Goal: Find specific page/section

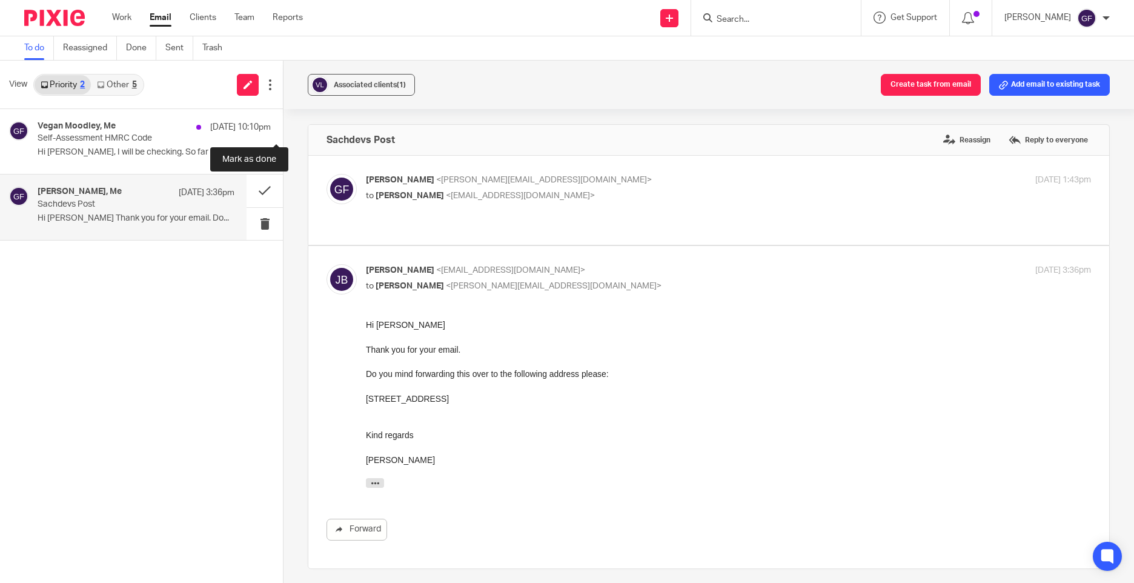
scroll to position [343, 0]
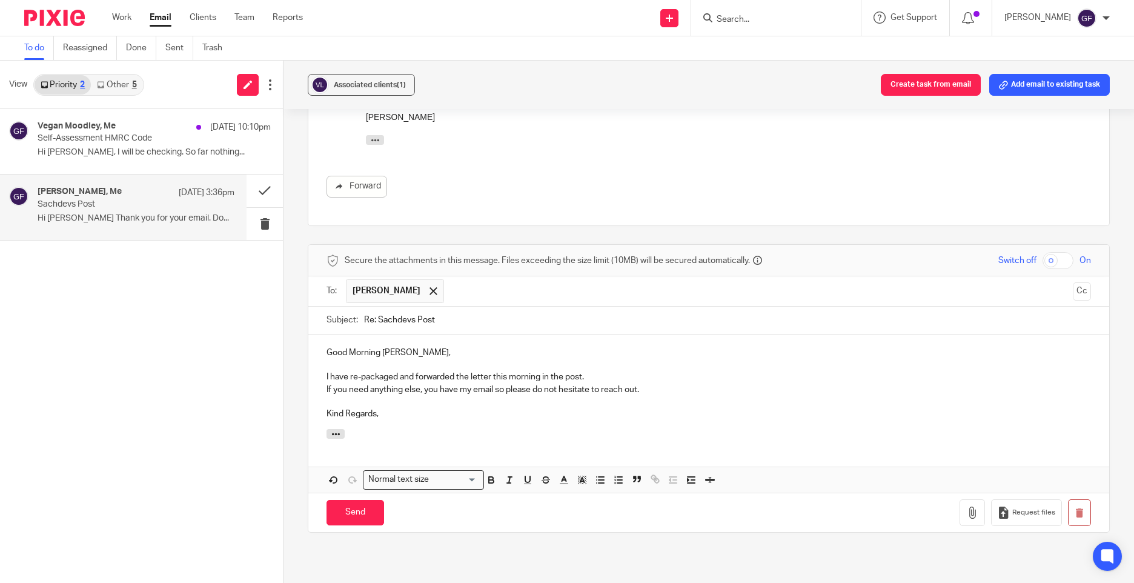
click at [754, 21] on input "Search" at bounding box center [769, 20] width 109 height 11
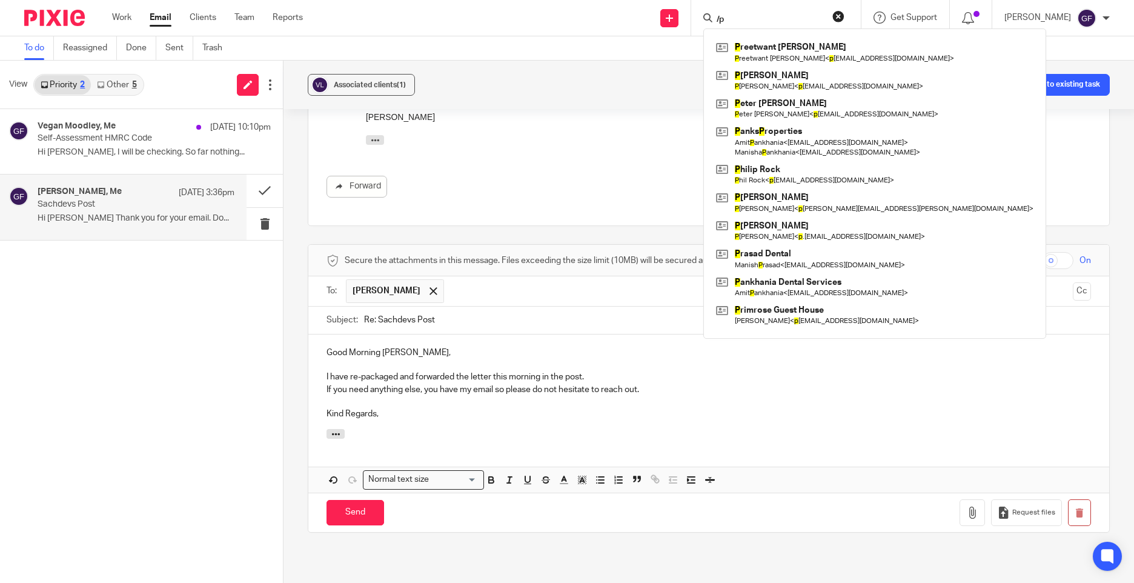
type input "/"
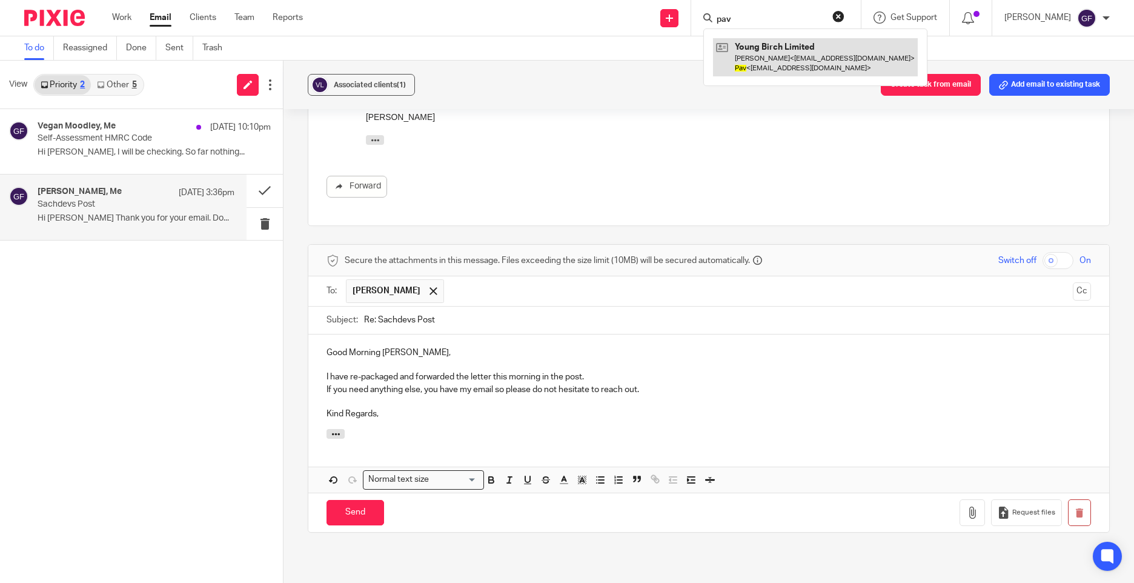
type input "pav"
click at [771, 68] on link at bounding box center [815, 57] width 205 height 38
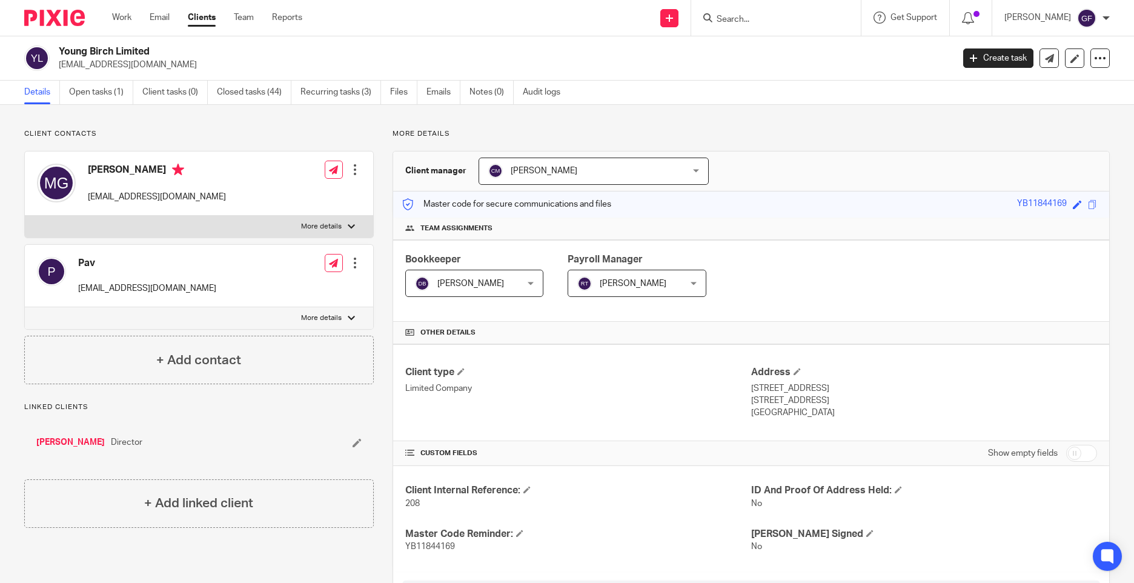
click at [842, 282] on div "Bookkeeper [PERSON_NAME] [PERSON_NAME] Not selected [PERSON_NAME] [PERSON_NAME]…" at bounding box center [751, 281] width 716 height 82
click at [755, 16] on input "Search" at bounding box center [769, 20] width 109 height 11
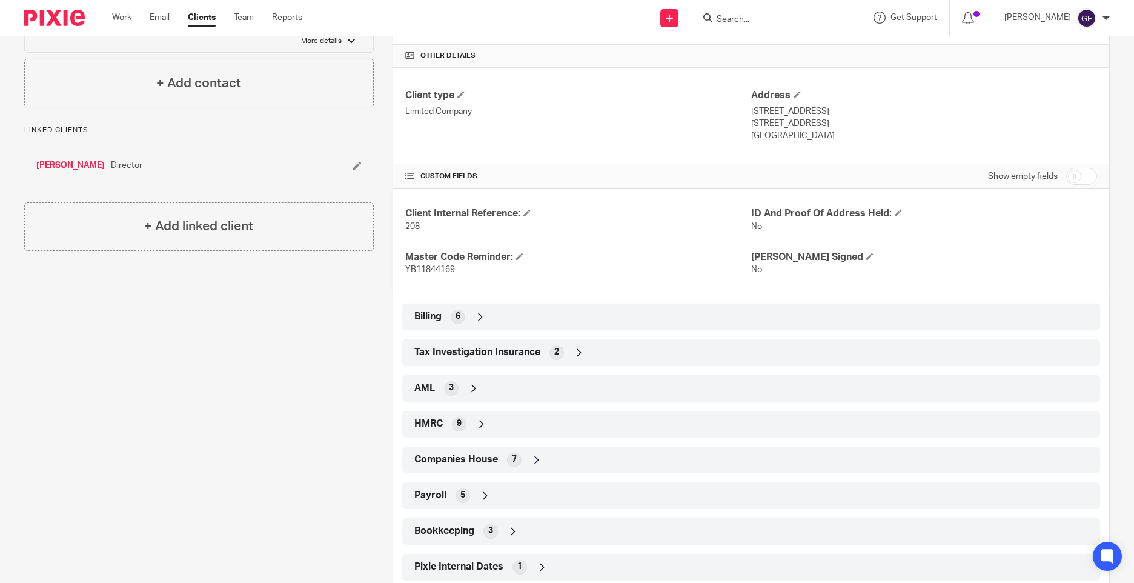
scroll to position [308, 0]
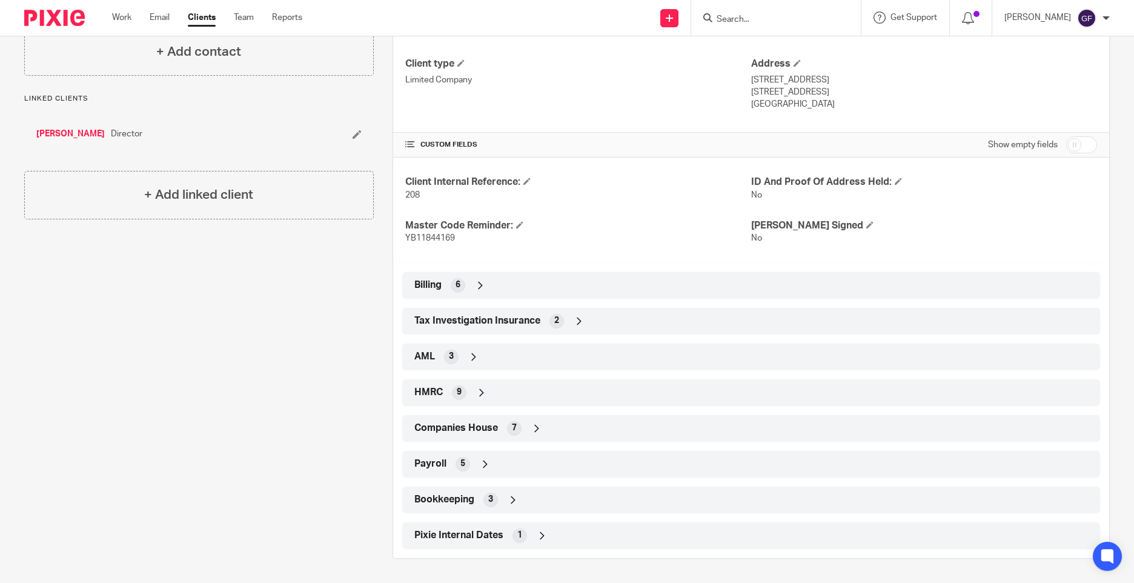
click at [491, 272] on div "Billing 6" at bounding box center [751, 285] width 698 height 27
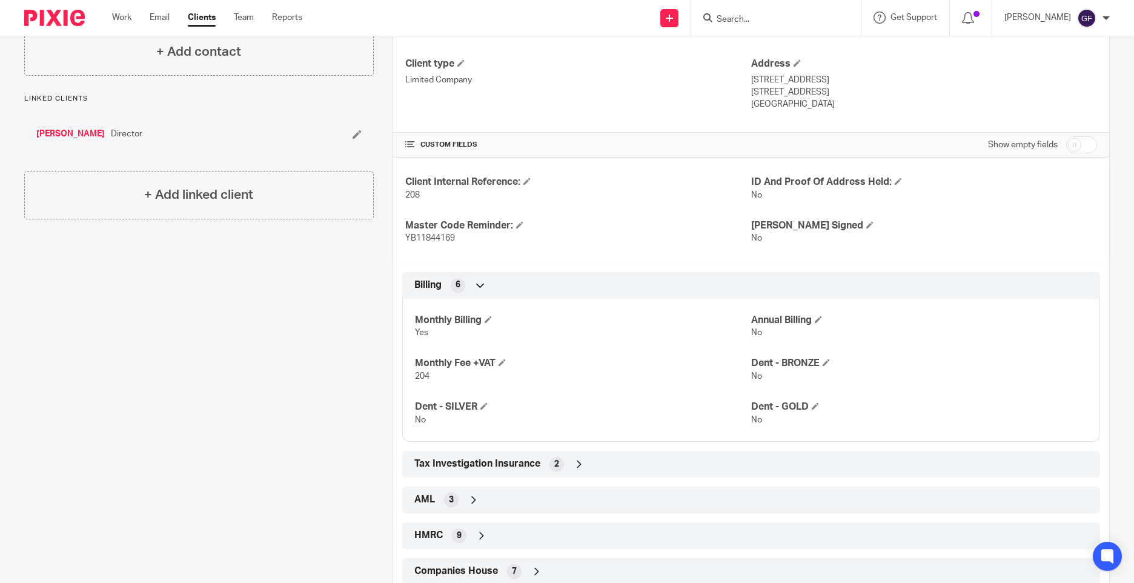
click at [491, 287] on div "Billing 6" at bounding box center [750, 285] width 679 height 21
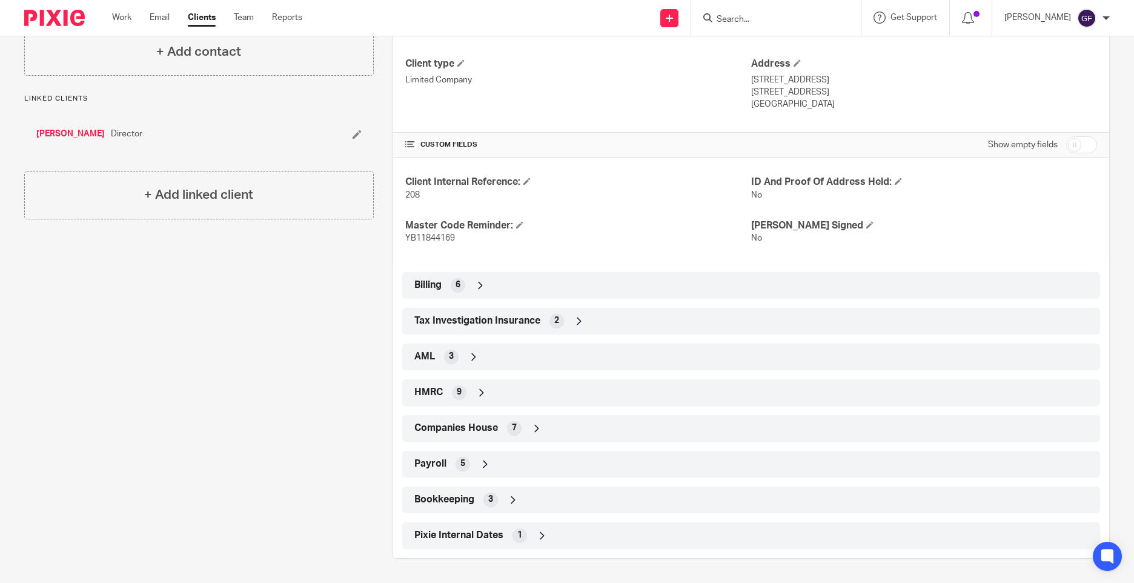
click at [487, 283] on div "Billing 6" at bounding box center [750, 285] width 679 height 21
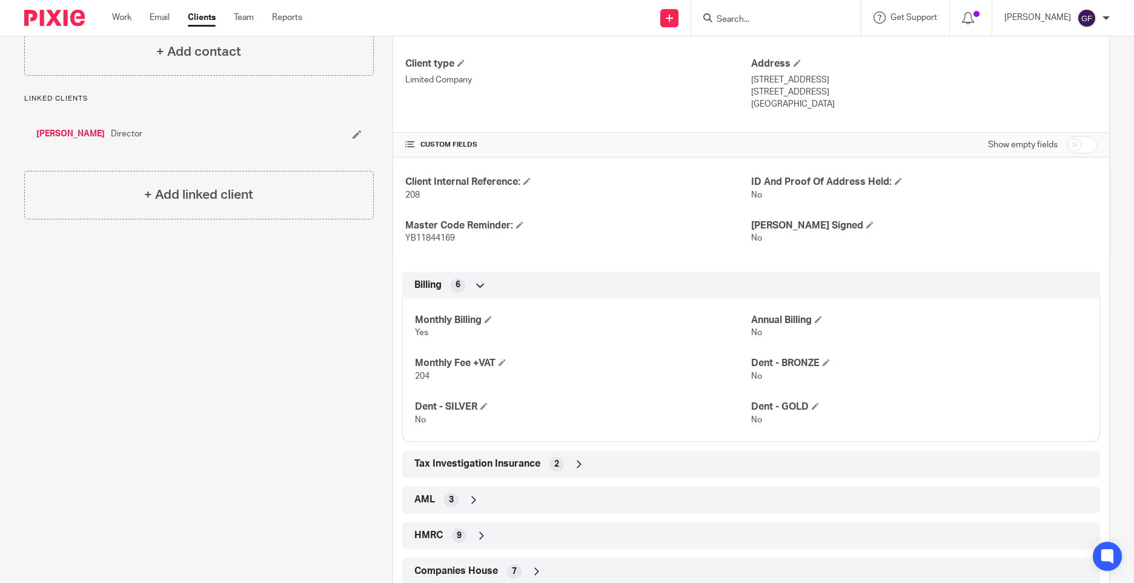
click at [487, 283] on div "Billing 6" at bounding box center [750, 285] width 679 height 21
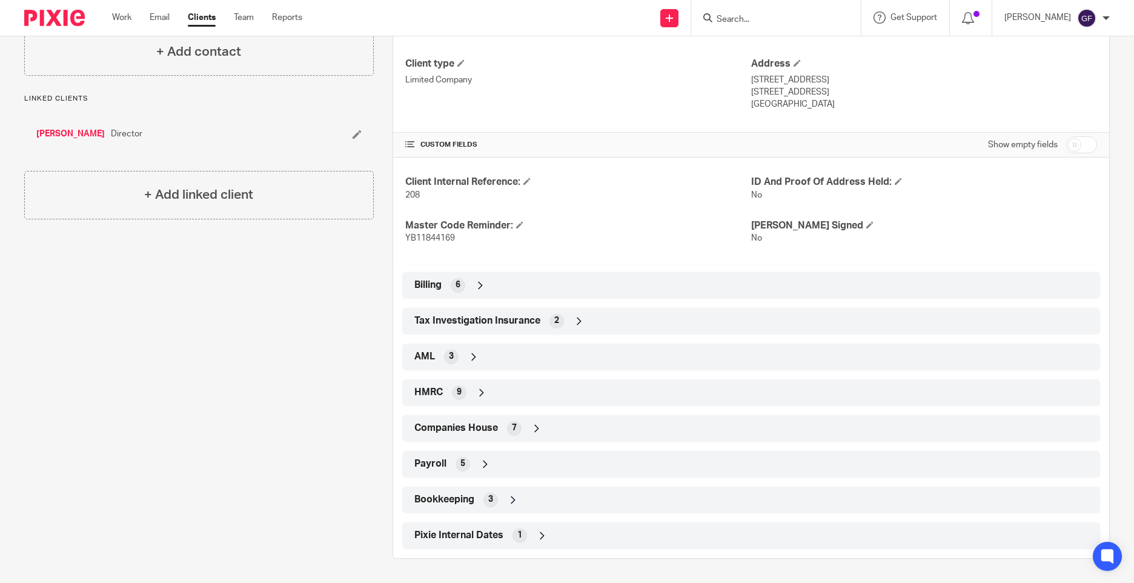
scroll to position [0, 0]
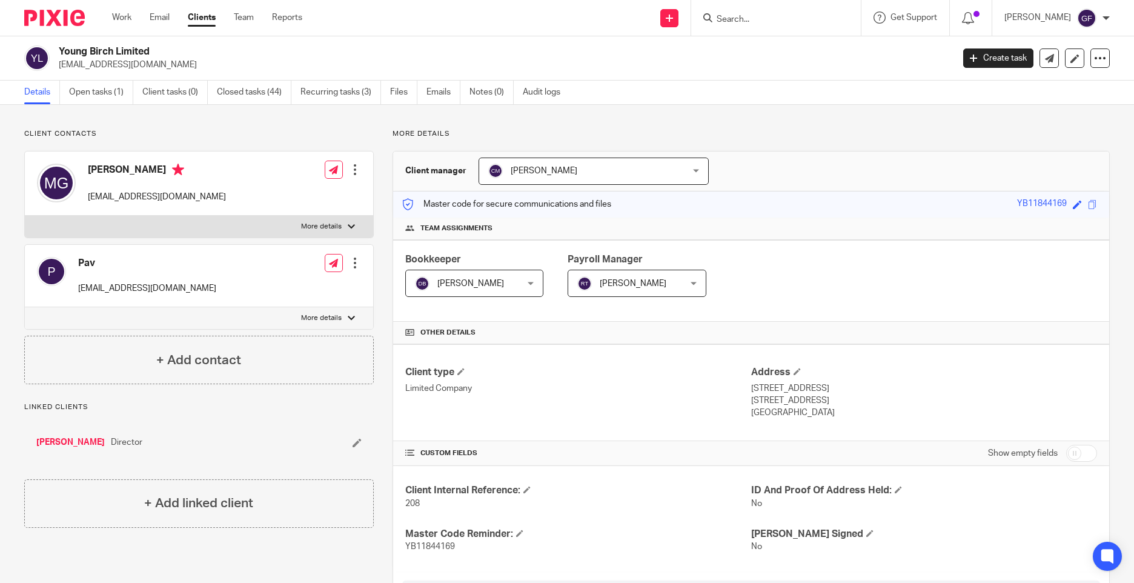
click at [747, 24] on input "Search" at bounding box center [769, 20] width 109 height 11
